Goal: Information Seeking & Learning: Learn about a topic

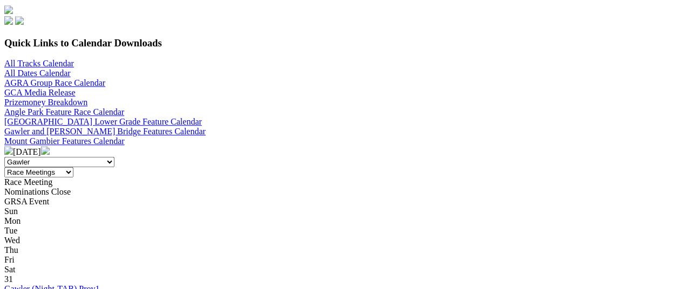
scroll to position [324, 0]
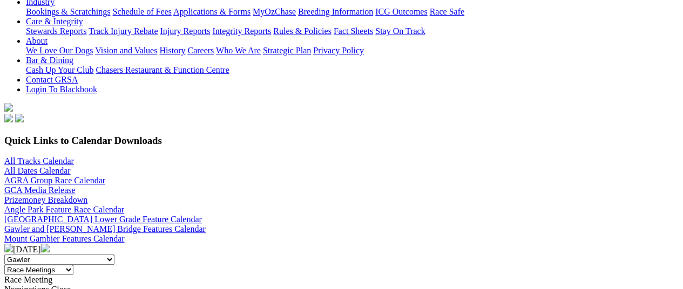
scroll to position [237, 0]
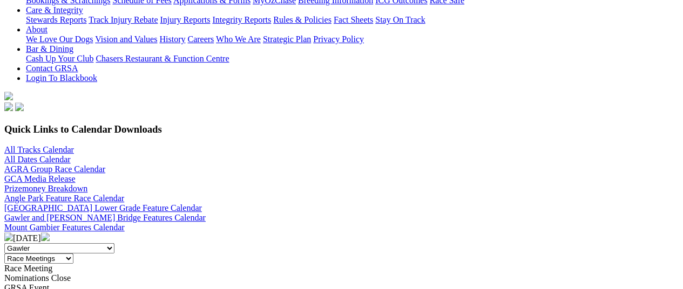
scroll to position [259, 0]
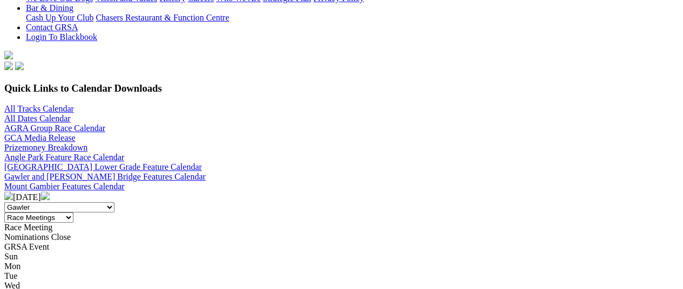
scroll to position [281, 0]
